Goal: Task Accomplishment & Management: Use online tool/utility

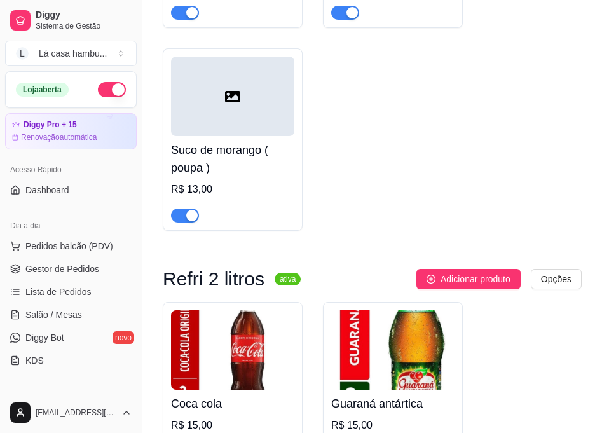
scroll to position [123, 0]
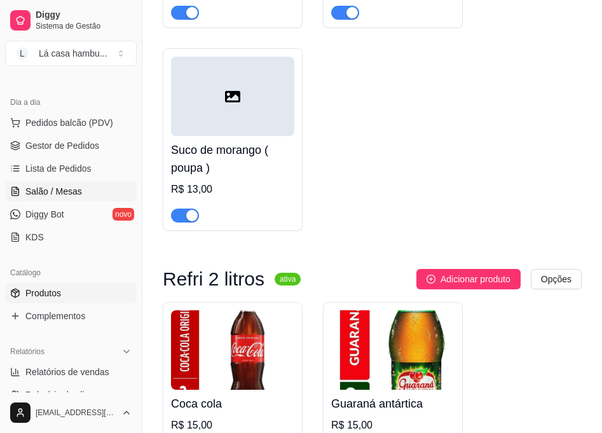
click at [92, 195] on link "Salão / Mesas" at bounding box center [71, 191] width 132 height 20
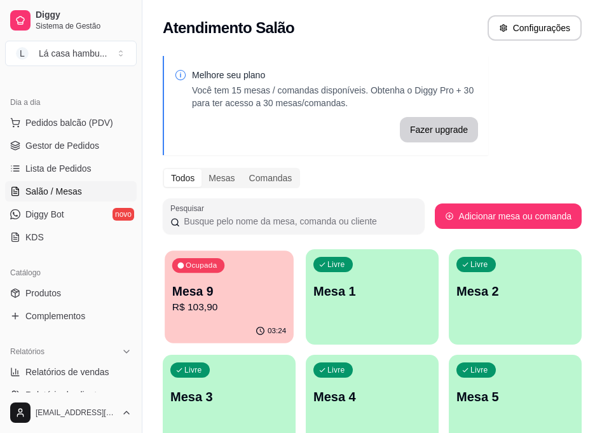
click at [231, 305] on p "R$ 103,90" at bounding box center [229, 307] width 114 height 15
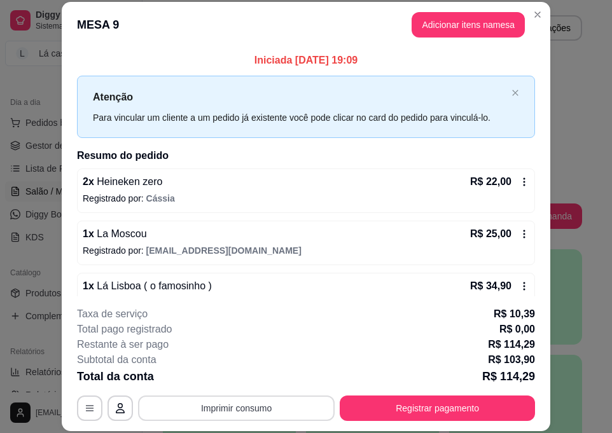
click at [241, 411] on button "Imprimir consumo" at bounding box center [236, 407] width 196 height 25
click at [252, 374] on button "IMPRESSORA" at bounding box center [235, 379] width 92 height 20
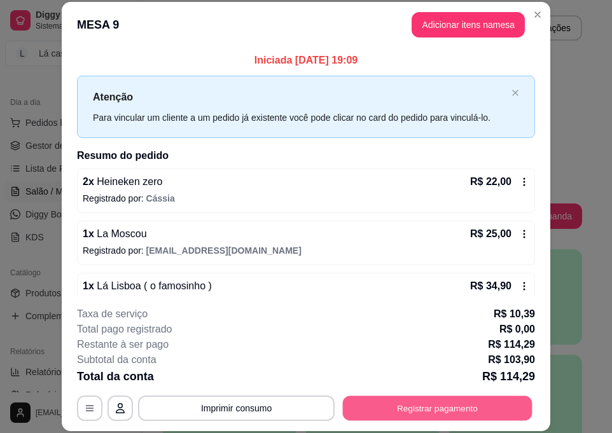
click at [442, 409] on button "Registrar pagamento" at bounding box center [437, 407] width 189 height 25
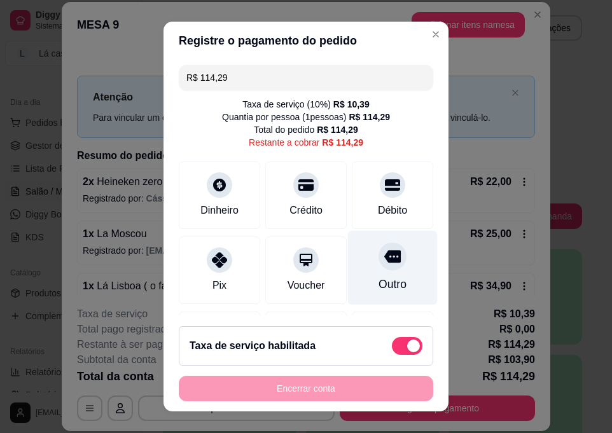
click at [381, 263] on div at bounding box center [392, 256] width 28 height 28
type input "R$ 0,00"
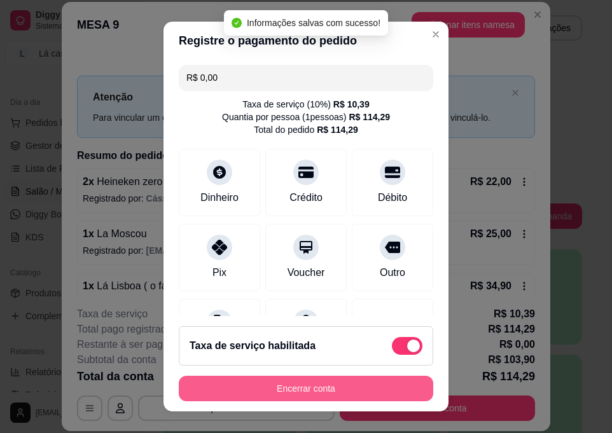
click at [357, 385] on button "Encerrar conta" at bounding box center [306, 388] width 254 height 25
